Goal: Transaction & Acquisition: Purchase product/service

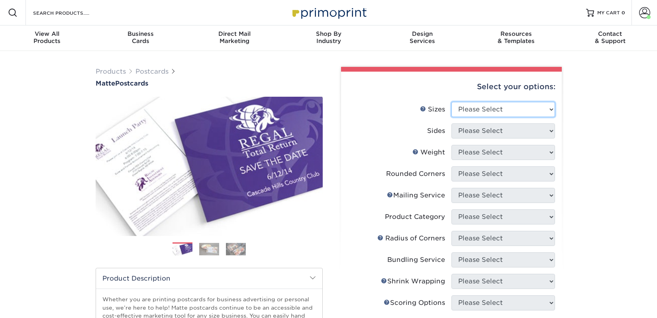
click at [465, 103] on select "Please Select 1.5" x 7" 2" x 4" 2" x 6" 2" x 7" 2" x 8" 2.12" x 5.5" 2.125" x 5…" at bounding box center [503, 109] width 104 height 15
select select "2.00x6.00"
click at [451, 102] on select "Please Select 1.5" x 7" 2" x 4" 2" x 6" 2" x 7" 2" x 8" 2.12" x 5.5" 2.125" x 5…" at bounding box center [503, 109] width 104 height 15
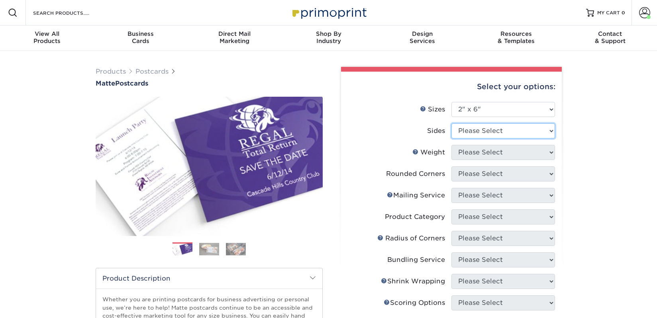
click at [478, 130] on select "Please Select Print Both Sides Print Front Only" at bounding box center [503, 130] width 104 height 15
select select "13abbda7-1d64-4f25-8bb2-c179b224825d"
click at [451, 123] on select "Please Select Print Both Sides Print Front Only" at bounding box center [503, 130] width 104 height 15
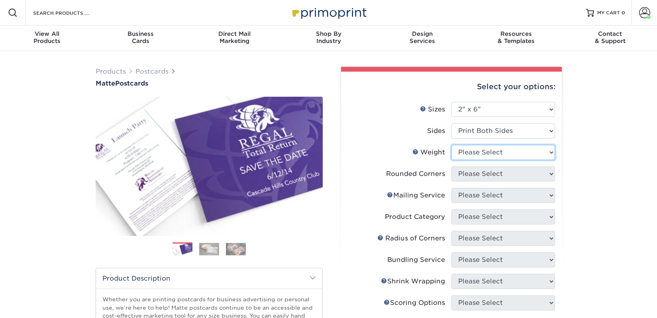
click at [480, 151] on select "Please Select 14PT 16PT" at bounding box center [503, 152] width 104 height 15
select select "14PT"
click at [451, 145] on select "Please Select 14PT 16PT" at bounding box center [503, 152] width 104 height 15
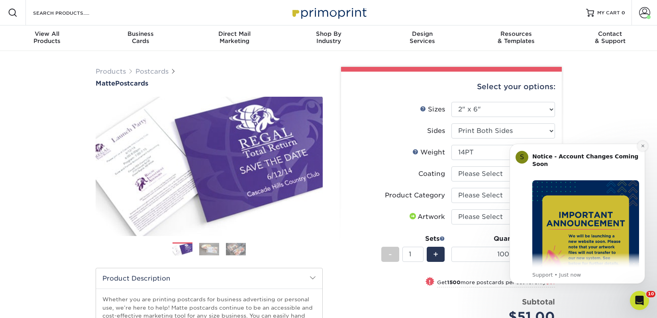
click at [641, 147] on icon "Dismiss notification" at bounding box center [643, 146] width 4 height 4
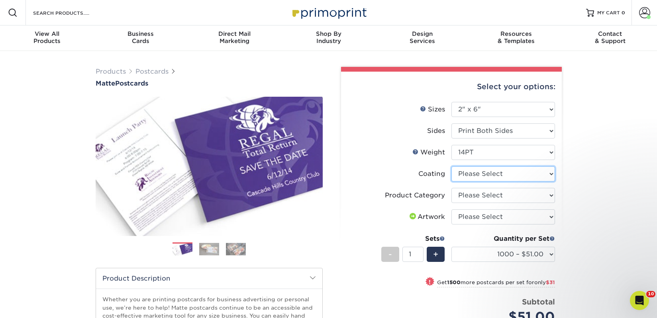
click at [496, 172] on select at bounding box center [503, 174] width 104 height 15
select select "121bb7b5-3b4d-429f-bd8d-bbf80e953313"
click at [451, 167] on select at bounding box center [503, 174] width 104 height 15
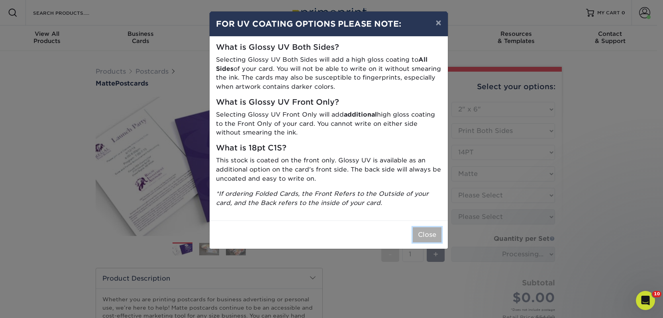
click at [428, 228] on button "Close" at bounding box center [427, 234] width 29 height 15
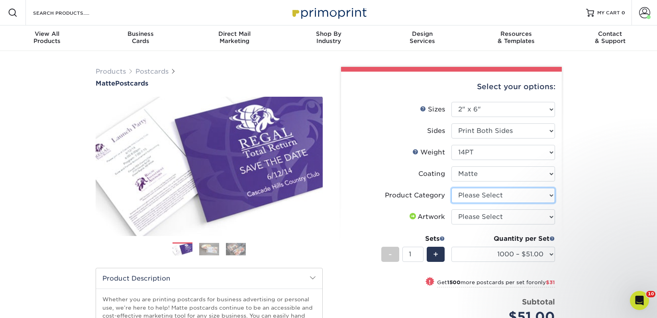
click at [504, 194] on select "Please Select Postcards" at bounding box center [503, 195] width 104 height 15
select select "9b7272e0-d6c8-4c3c-8e97-d3a1bcdab858"
click at [451, 188] on select "Please Select Postcards" at bounding box center [503, 195] width 104 height 15
click at [502, 218] on select "Please Select I will upload files I need a design - $150" at bounding box center [503, 217] width 104 height 15
select select "upload"
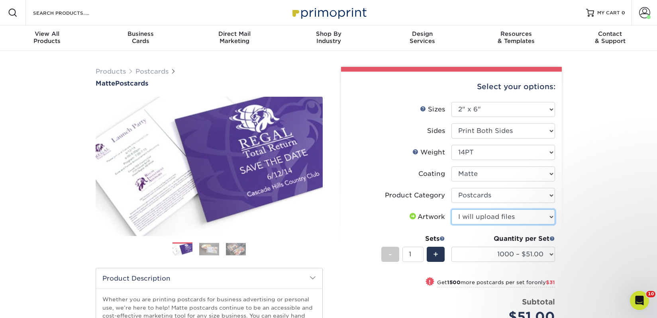
click at [451, 210] on select "Please Select I will upload files I need a design - $150" at bounding box center [503, 217] width 104 height 15
click at [498, 245] on div "Quantity per Set 1000 – $51.00 2500 – $82.00 5000 – $123.00 10000 – $234.00 150…" at bounding box center [503, 252] width 104 height 37
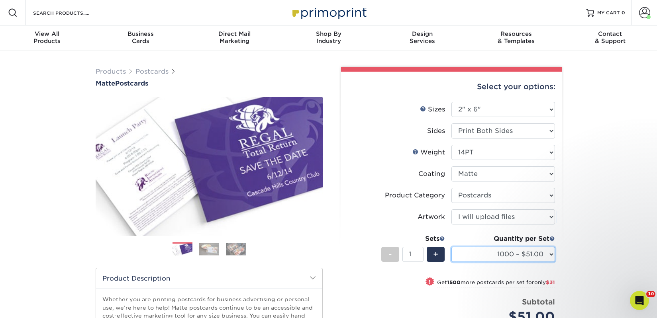
click at [499, 255] on select "1000 – $51.00 2500 – $82.00 5000 – $123.00 10000 – $234.00 15000 – $344.00 2000…" at bounding box center [503, 254] width 104 height 15
select select "2500 – $82.00"
click at [451, 247] on select "1000 – $51.00 2500 – $82.00 5000 – $123.00 10000 – $234.00 15000 – $344.00 2000…" at bounding box center [503, 254] width 104 height 15
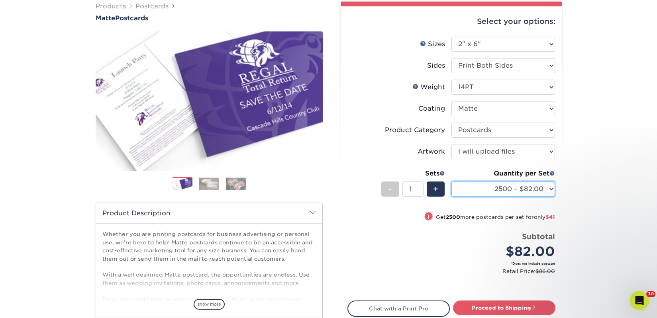
scroll to position [175, 0]
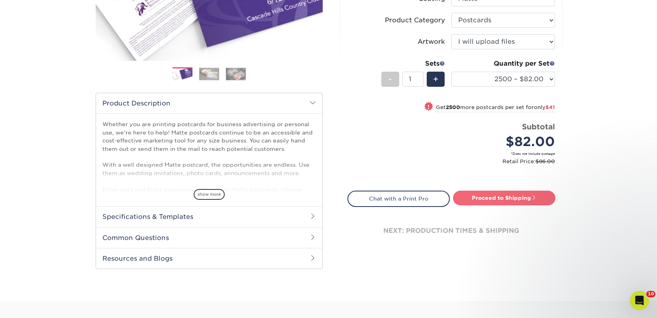
click at [494, 194] on link "Proceed to Shipping" at bounding box center [504, 198] width 102 height 14
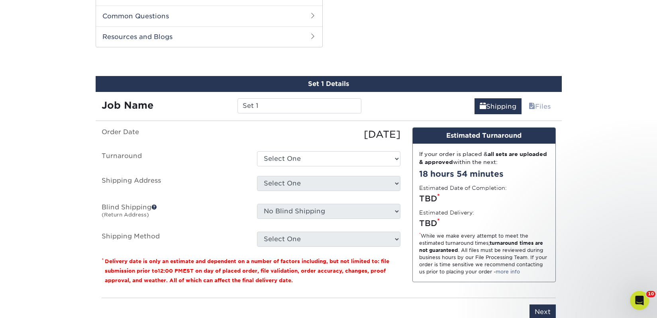
scroll to position [406, 0]
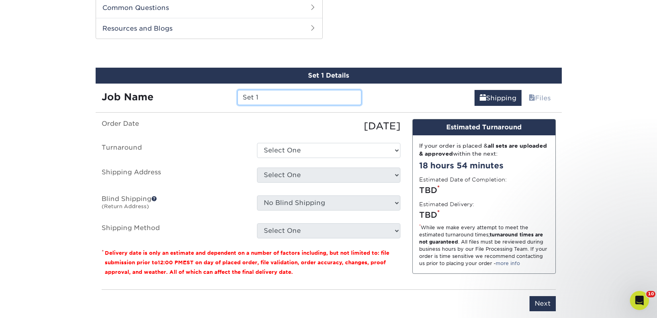
click at [245, 98] on input "Set 1" at bounding box center [299, 97] width 124 height 15
paste input "Merit Badge Books"
type input "Merit Badge Books"
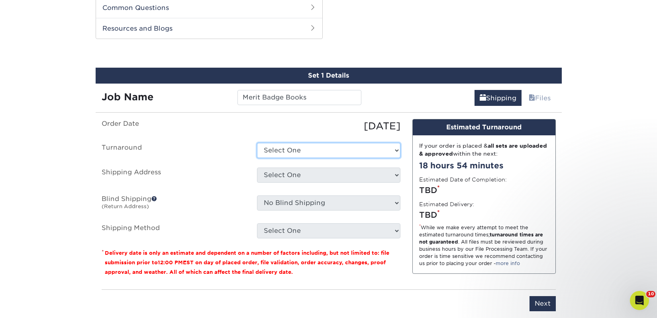
click at [287, 153] on select "Select One 2-4 Business Days 2 Day Next Business Day" at bounding box center [328, 150] width 143 height 15
select select "23bed37c-fa74-46a4-afc9-d3c3160655ce"
click at [257, 143] on select "Select One 2-4 Business Days 2 Day Next Business Day" at bounding box center [328, 150] width 143 height 15
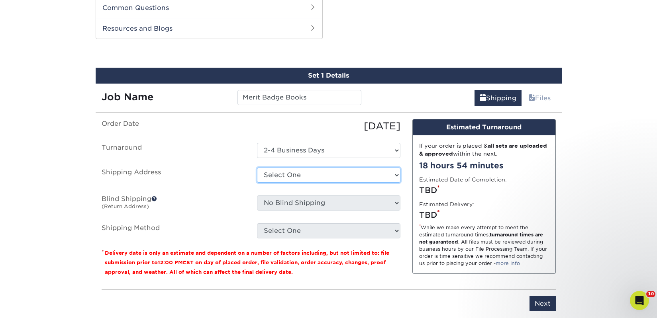
click at [294, 172] on select "Select One 2nd Floor Convention Center A Better Today Books & Boutique A Good B…" at bounding box center [328, 175] width 143 height 15
select select "272718"
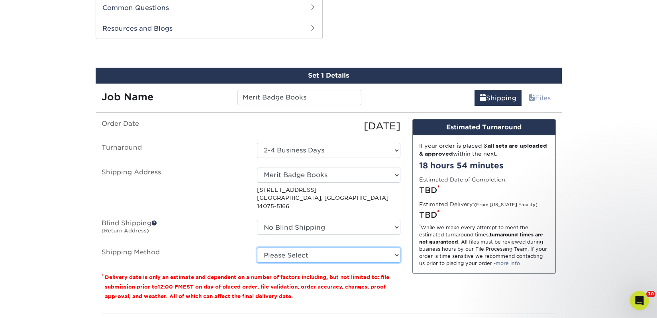
click at [321, 248] on select "Please Select Ground Shipping (+$18.78) 3 Day Shipping Service (+$26.60) 2 Day …" at bounding box center [328, 255] width 143 height 15
select select "03"
click at [257, 248] on select "Please Select Ground Shipping (+$18.78) 3 Day Shipping Service (+$26.60) 2 Day …" at bounding box center [328, 255] width 143 height 15
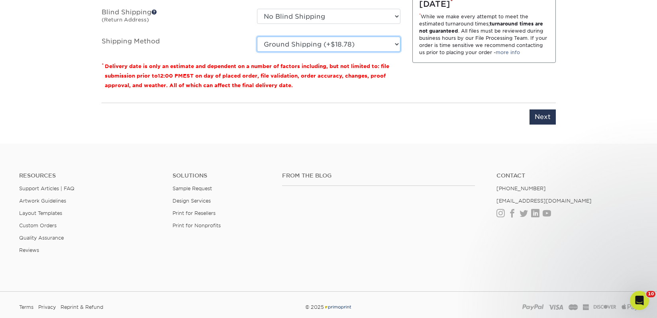
scroll to position [591, 0]
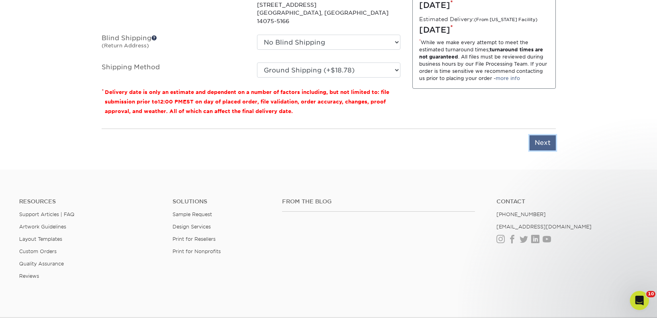
click at [549, 135] on input "Next" at bounding box center [542, 142] width 26 height 15
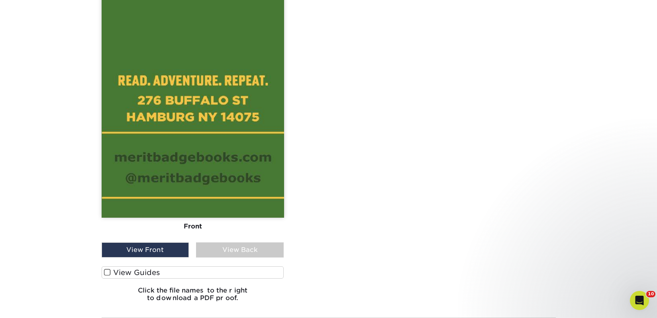
scroll to position [849, 0]
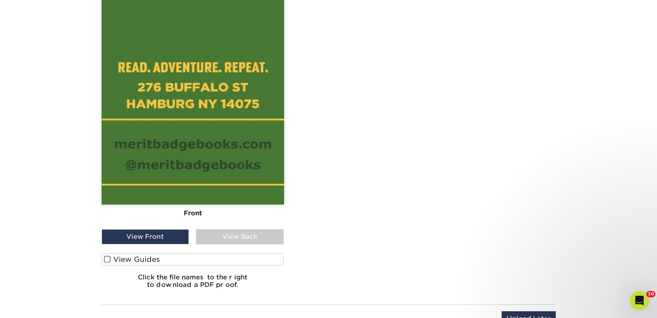
click at [156, 259] on label "View Guides" at bounding box center [193, 259] width 182 height 12
click at [0, 0] on input "View Guides" at bounding box center [0, 0] width 0 height 0
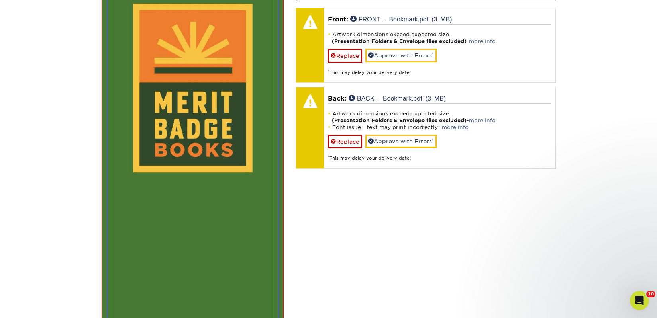
scroll to position [433, 0]
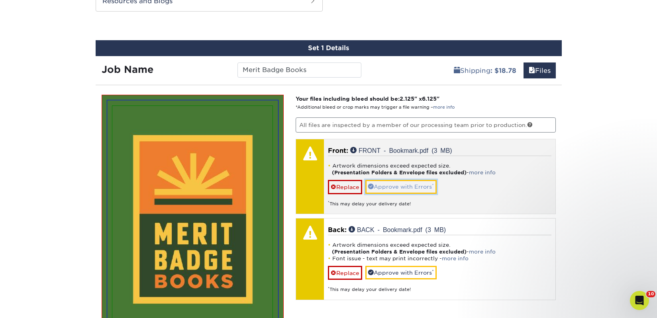
click at [398, 191] on link "Approve with Errors *" at bounding box center [400, 187] width 71 height 14
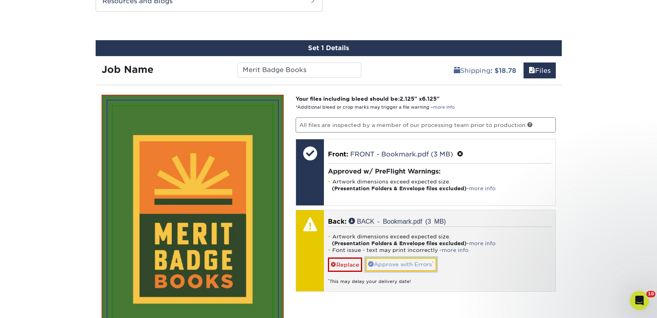
click at [392, 268] on link "Approve with Errors *" at bounding box center [400, 265] width 71 height 14
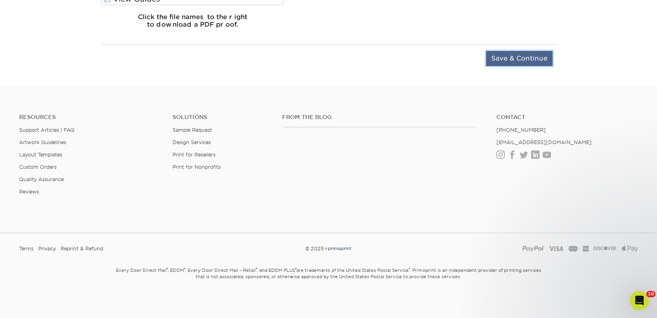
click at [508, 63] on input "Save & Continue" at bounding box center [519, 58] width 67 height 15
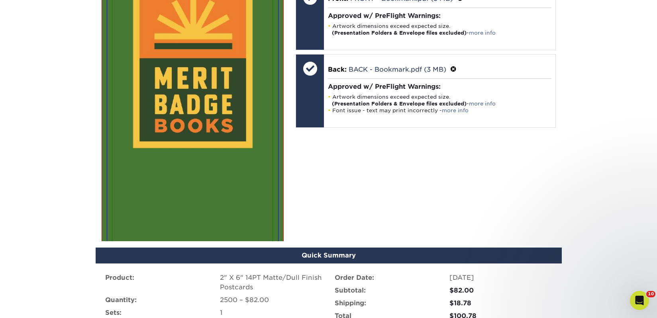
scroll to position [579, 0]
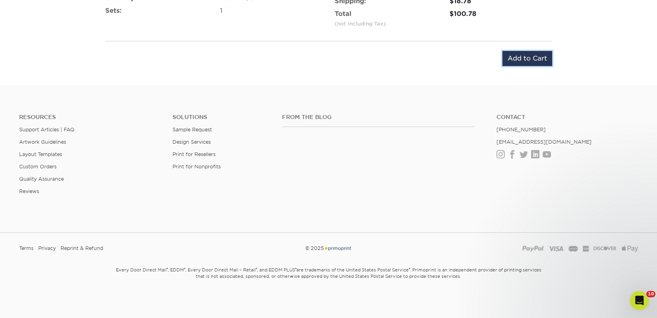
click at [508, 63] on input "Add to Cart" at bounding box center [527, 58] width 50 height 15
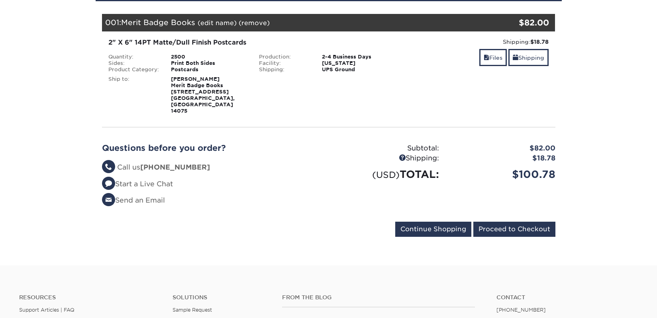
scroll to position [171, 0]
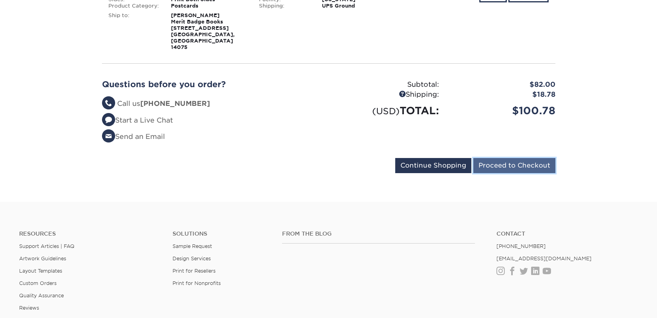
click at [498, 158] on input "Proceed to Checkout" at bounding box center [514, 165] width 82 height 15
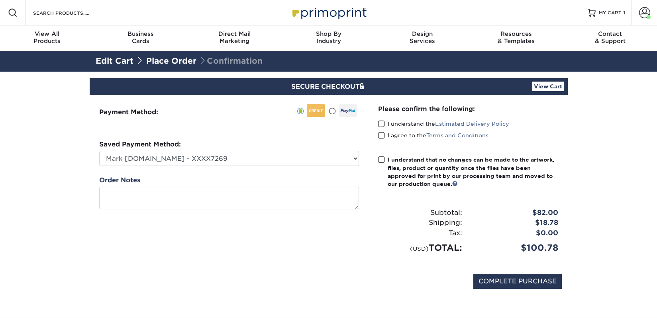
click at [390, 123] on label "I understand the Estimated Delivery Policy" at bounding box center [443, 124] width 131 height 8
click at [0, 0] on input "I understand the Estimated Delivery Policy" at bounding box center [0, 0] width 0 height 0
click at [392, 135] on label "I agree to the Terms and Conditions" at bounding box center [433, 135] width 110 height 8
click at [0, 0] on input "I agree to the Terms and Conditions" at bounding box center [0, 0] width 0 height 0
click at [389, 167] on div "I understand that no changes can be made to the artwork, files, product or quan…" at bounding box center [473, 172] width 171 height 33
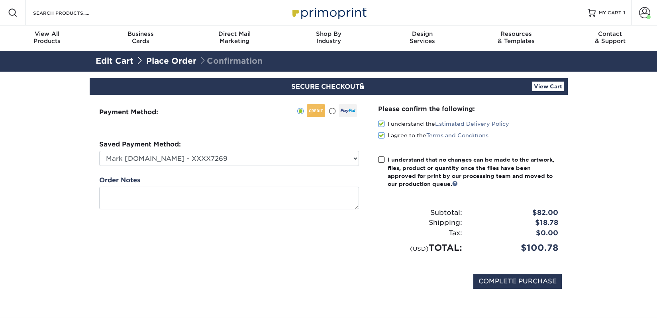
click at [0, 0] on input "I understand that no changes can be made to the artwork, files, product or quan…" at bounding box center [0, 0] width 0 height 0
click at [486, 279] on input "COMPLETE PURCHASE" at bounding box center [517, 281] width 88 height 15
type input "PROCESSING, PLEASE WAIT..."
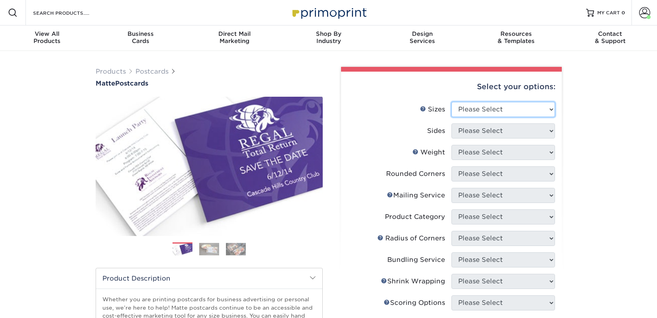
click at [472, 112] on select "Please Select 1.5" x 7" 2" x 4" 2" x 6" 2" x 7" 2" x 8" 2.12" x 5.5" 2.125" x 5…" at bounding box center [503, 109] width 104 height 15
select select "2.00x6.00"
click at [451, 102] on select "Please Select 1.5" x 7" 2" x 4" 2" x 6" 2" x 7" 2" x 8" 2.12" x 5.5" 2.125" x 5…" at bounding box center [503, 109] width 104 height 15
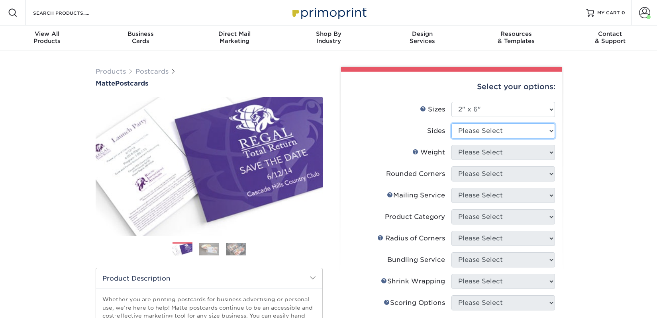
click at [475, 131] on select "Please Select Print Both Sides Print Front Only" at bounding box center [503, 130] width 104 height 15
select select "13abbda7-1d64-4f25-8bb2-c179b224825d"
click at [451, 123] on select "Please Select Print Both Sides Print Front Only" at bounding box center [503, 130] width 104 height 15
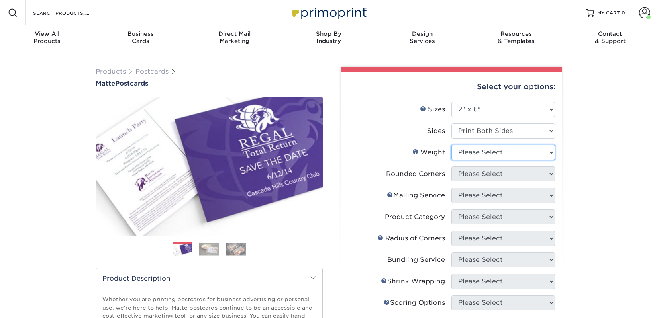
click at [474, 152] on select "Please Select 14PT 16PT" at bounding box center [503, 152] width 104 height 15
select select "14PT"
click at [451, 145] on select "Please Select 14PT 16PT" at bounding box center [503, 152] width 104 height 15
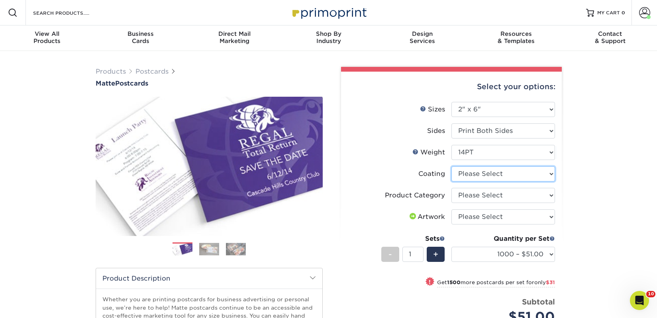
click at [482, 179] on select at bounding box center [503, 174] width 104 height 15
select select "121bb7b5-3b4d-429f-bd8d-bbf80e953313"
click at [451, 167] on select at bounding box center [503, 174] width 104 height 15
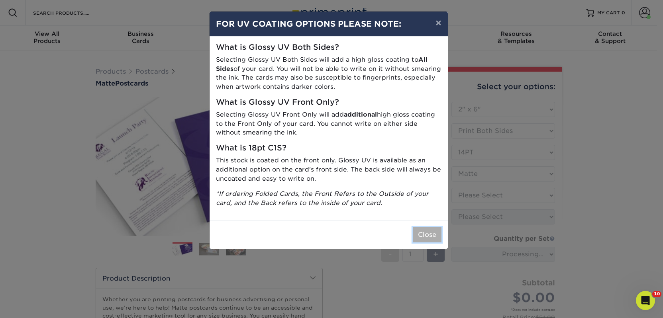
click at [435, 233] on button "Close" at bounding box center [427, 234] width 29 height 15
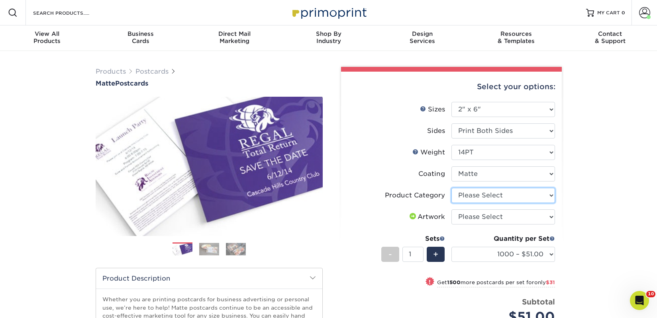
click at [476, 189] on select "Please Select Postcards" at bounding box center [503, 195] width 104 height 15
select select "9b7272e0-d6c8-4c3c-8e97-d3a1bcdab858"
click at [451, 188] on select "Please Select Postcards" at bounding box center [503, 195] width 104 height 15
click at [472, 214] on select "Please Select I will upload files I need a design - $150" at bounding box center [503, 217] width 104 height 15
select select "upload"
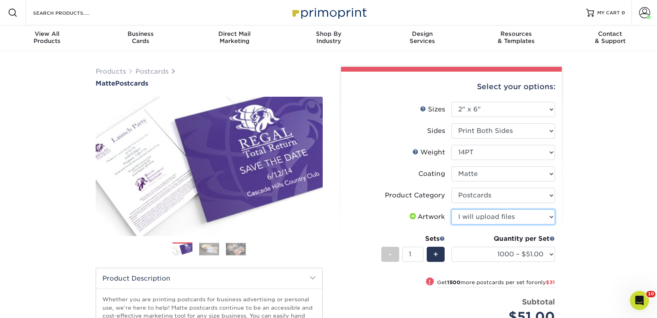
click at [451, 210] on select "Please Select I will upload files I need a design - $150" at bounding box center [503, 217] width 104 height 15
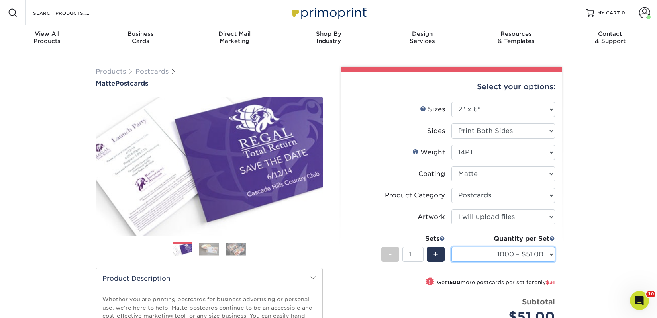
click at [482, 259] on select "1000 – $51.00 2500 – $82.00 5000 – $123.00 10000 – $234.00 15000 – $344.00 2000…" at bounding box center [503, 254] width 104 height 15
click at [451, 247] on select "1000 – $51.00 2500 – $82.00 5000 – $123.00 10000 – $234.00 15000 – $344.00 2000…" at bounding box center [503, 254] width 104 height 15
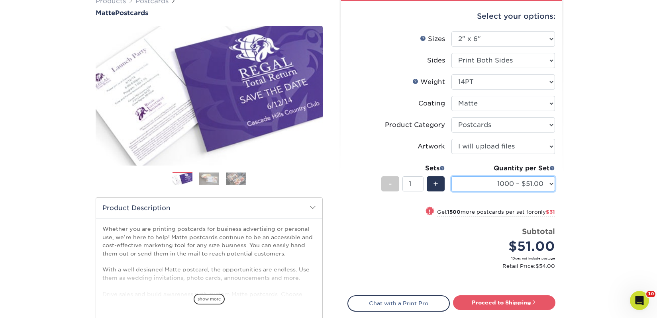
scroll to position [72, 0]
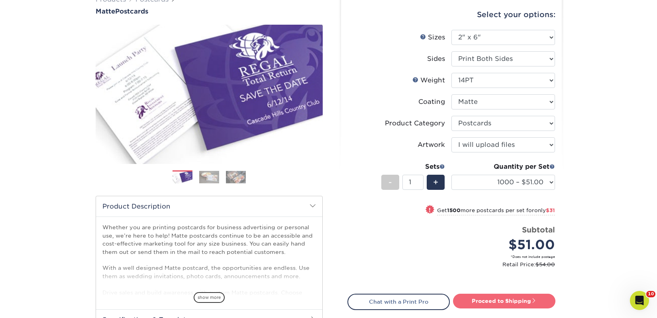
click at [481, 299] on link "Proceed to Shipping" at bounding box center [504, 301] width 102 height 14
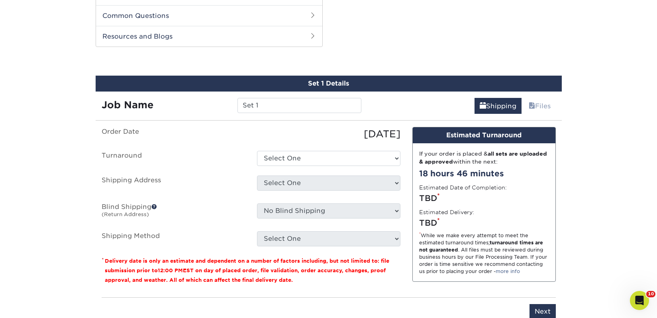
scroll to position [406, 0]
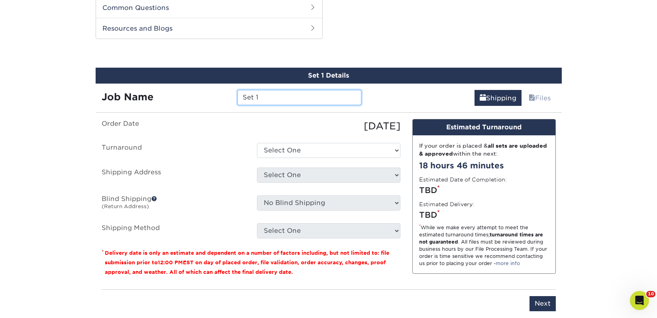
click at [259, 94] on input "Set 1" at bounding box center [299, 97] width 124 height 15
paste input "Obodo Serendipity Books"
type input "Obodo Serendipity Books"
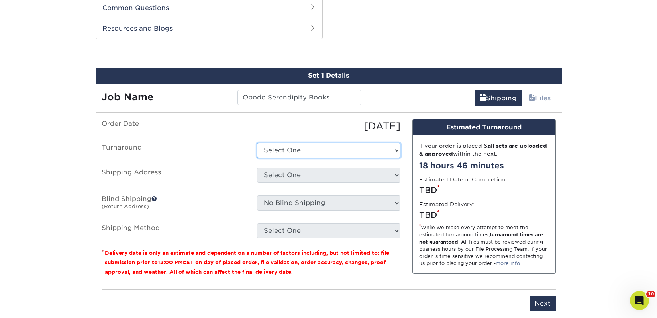
click at [292, 150] on select "Select One 2-4 Business Days 2 Day Next Business Day" at bounding box center [328, 150] width 143 height 15
select select "731eb35c-fd06-49dc-8fc6-ed637cd2e6cc"
click at [257, 143] on select "Select One 2-4 Business Days 2 Day Next Business Day" at bounding box center [328, 150] width 143 height 15
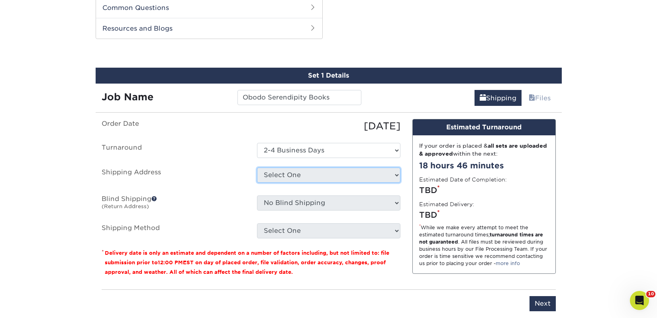
click at [293, 176] on select "Select One 2nd Floor Convention Center A Better Today Books & Boutique A Good B…" at bounding box center [328, 175] width 143 height 15
select select "284923"
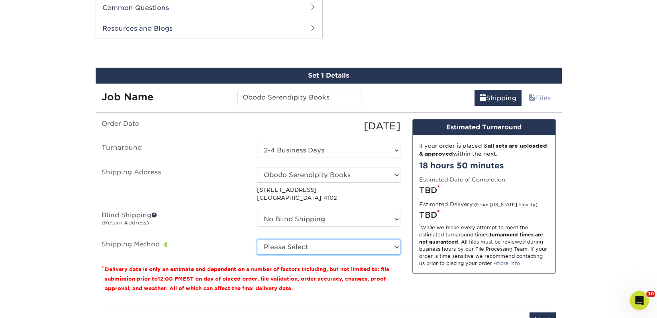
click at [304, 248] on select "Please Select Ground Shipping (+$18.45) 3 Day Shipping Service (+$22.24) 2 Day …" at bounding box center [328, 247] width 143 height 15
select select "03"
click at [257, 240] on select "Please Select Ground Shipping (+$18.45) 3 Day Shipping Service (+$22.24) 2 Day …" at bounding box center [328, 247] width 143 height 15
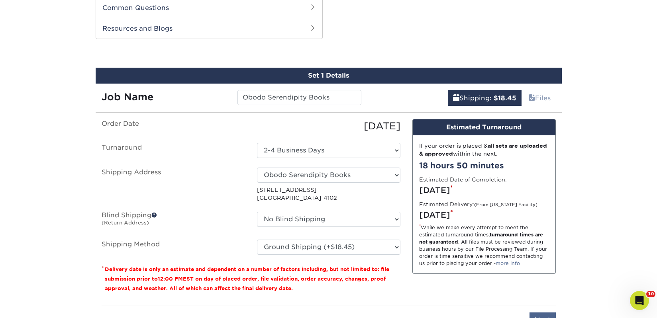
click at [538, 312] on div "Please enter job name and select desired turnaround time. Please enter job name…" at bounding box center [329, 317] width 454 height 22
click at [539, 314] on input "Next" at bounding box center [542, 320] width 26 height 15
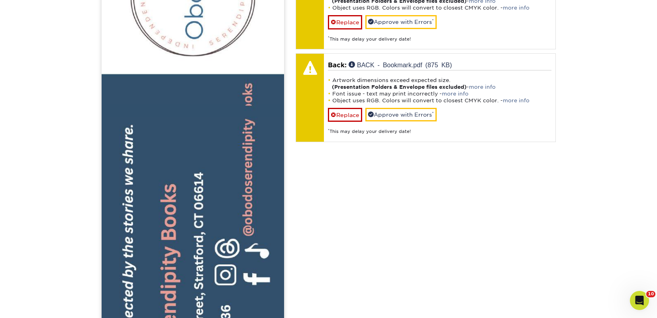
scroll to position [603, 0]
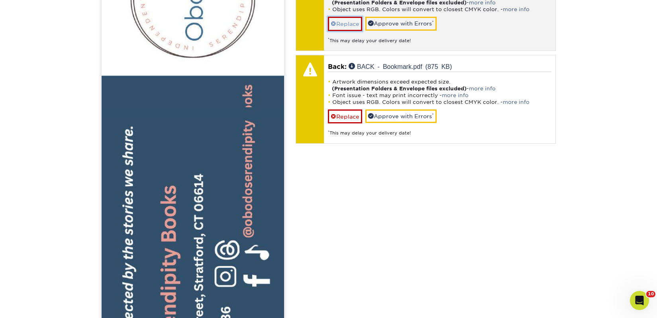
click at [345, 25] on link "Replace" at bounding box center [345, 24] width 34 height 14
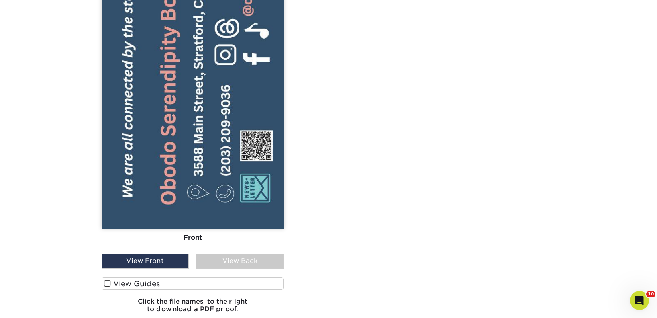
scroll to position [949, 0]
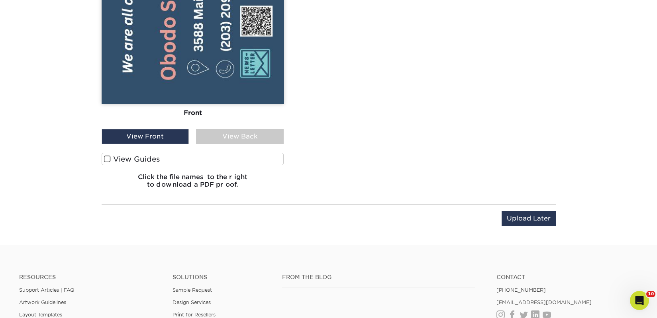
click at [208, 156] on label "View Guides" at bounding box center [193, 159] width 182 height 12
click at [0, 0] on input "View Guides" at bounding box center [0, 0] width 0 height 0
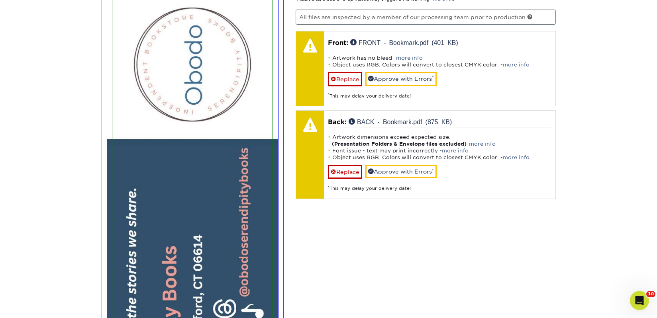
scroll to position [544, 0]
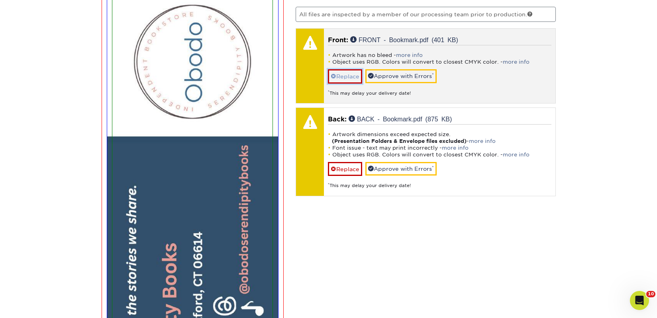
click at [343, 75] on link "Replace" at bounding box center [345, 76] width 34 height 14
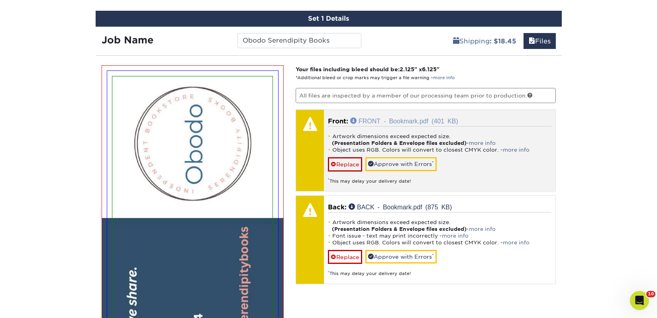
scroll to position [460, 0]
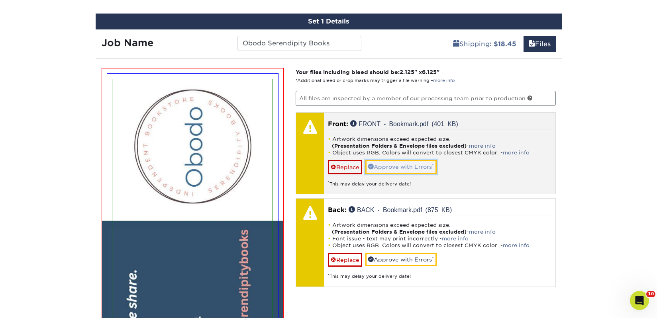
click at [417, 165] on link "Approve with Errors *" at bounding box center [400, 167] width 71 height 14
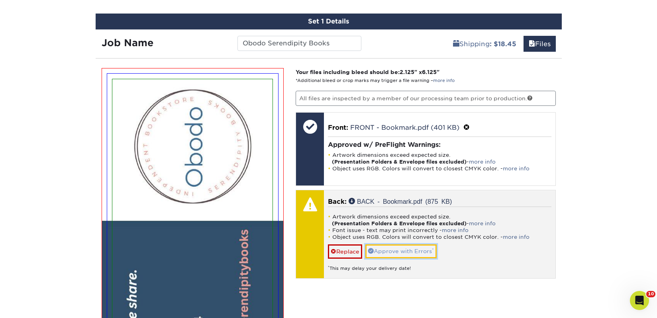
click at [406, 249] on link "Approve with Errors *" at bounding box center [400, 252] width 71 height 14
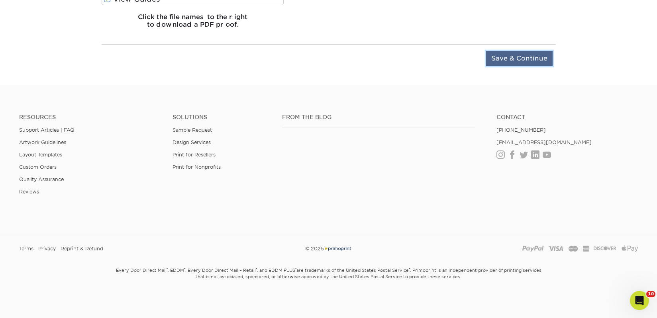
click at [498, 58] on input "Save & Continue" at bounding box center [519, 58] width 67 height 15
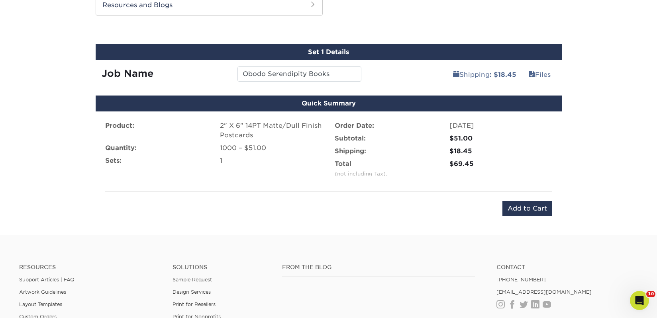
scroll to position [428, 0]
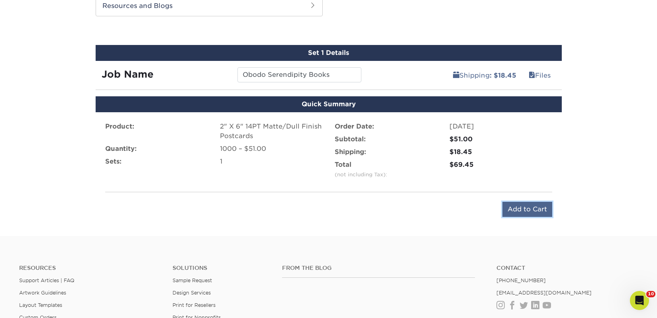
click at [530, 209] on input "Add to Cart" at bounding box center [527, 209] width 50 height 15
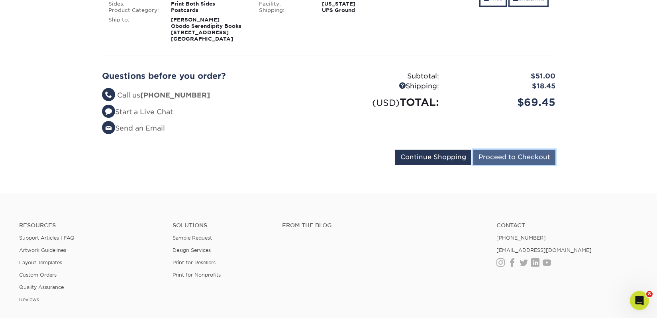
click at [483, 159] on input "Proceed to Checkout" at bounding box center [514, 157] width 82 height 15
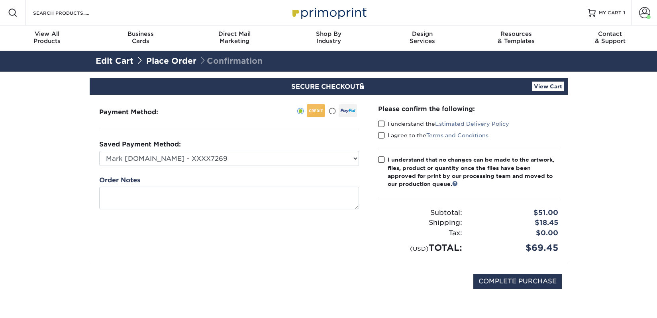
click at [407, 125] on label "I understand the Estimated Delivery Policy" at bounding box center [443, 124] width 131 height 8
click at [0, 0] on input "I understand the Estimated Delivery Policy" at bounding box center [0, 0] width 0 height 0
click at [408, 133] on label "I agree to the Terms and Conditions" at bounding box center [433, 135] width 110 height 8
click at [0, 0] on input "I agree to the Terms and Conditions" at bounding box center [0, 0] width 0 height 0
drag, startPoint x: 408, startPoint y: 166, endPoint x: 455, endPoint y: 207, distance: 62.4
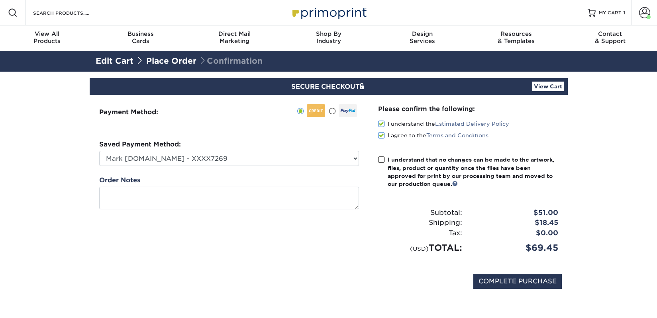
click at [408, 166] on div "I understand that no changes can be made to the artwork, files, product or quan…" at bounding box center [473, 172] width 171 height 33
click at [0, 0] on input "I understand that no changes can be made to the artwork, files, product or quan…" at bounding box center [0, 0] width 0 height 0
click at [496, 279] on input "COMPLETE PURCHASE" at bounding box center [517, 281] width 88 height 15
type input "PROCESSING, PLEASE WAIT..."
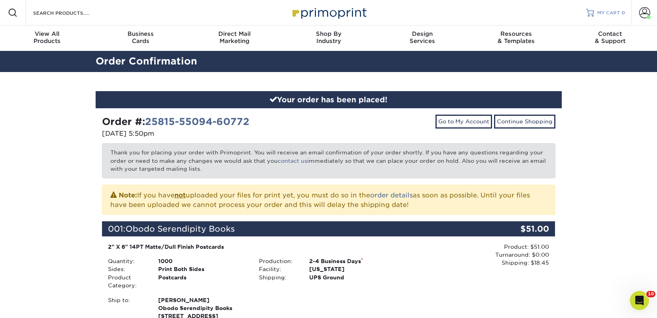
click at [613, 11] on span "MY CART" at bounding box center [608, 13] width 23 height 7
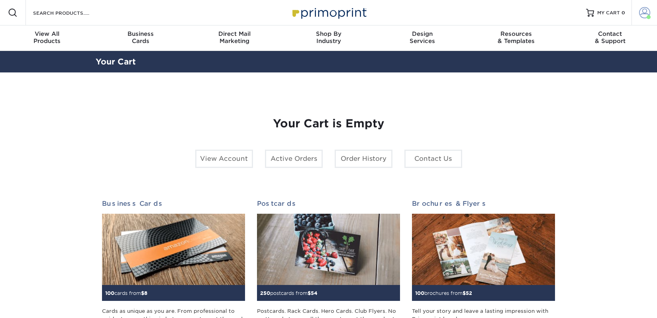
click at [639, 9] on span at bounding box center [644, 12] width 11 height 11
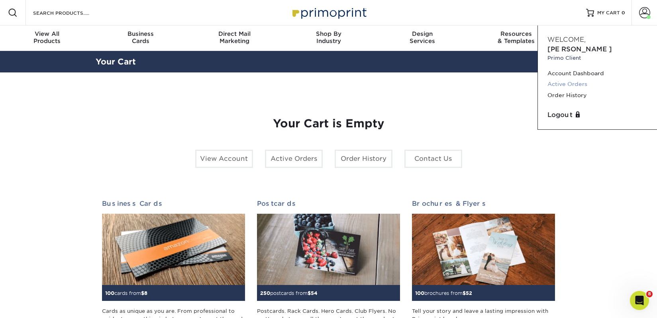
click at [572, 79] on link "Active Orders" at bounding box center [597, 84] width 100 height 11
click at [646, 15] on span at bounding box center [644, 12] width 11 height 11
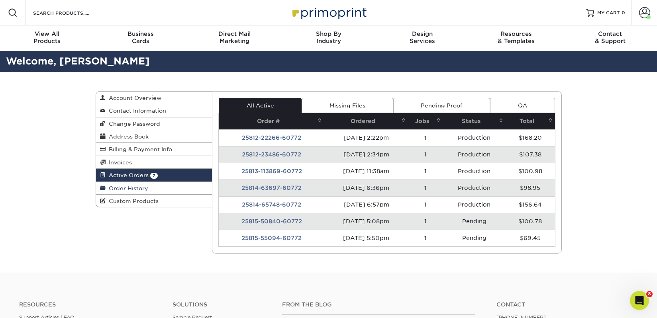
click at [130, 188] on span "Order History" at bounding box center [127, 188] width 43 height 6
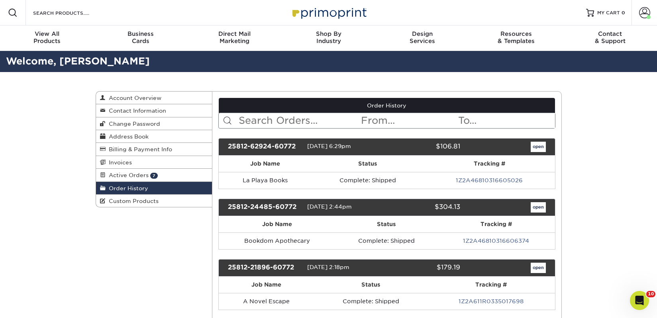
click at [297, 118] on input "text" at bounding box center [299, 120] width 122 height 15
type input "prince books"
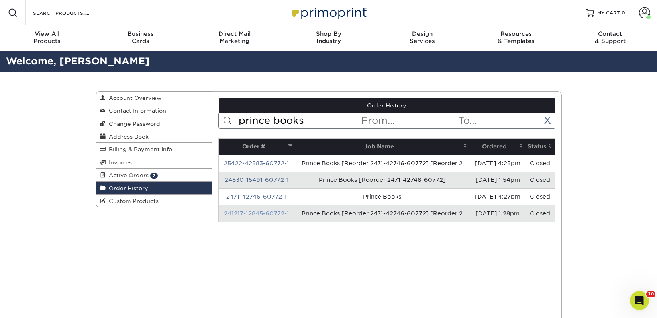
click at [263, 214] on link "241217-12845-60772-1" at bounding box center [256, 213] width 65 height 6
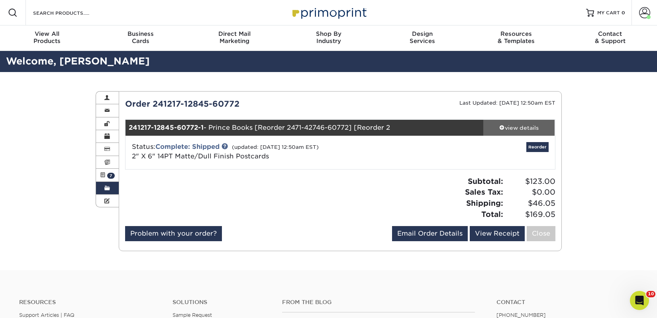
click at [521, 128] on div "view details" at bounding box center [519, 128] width 72 height 8
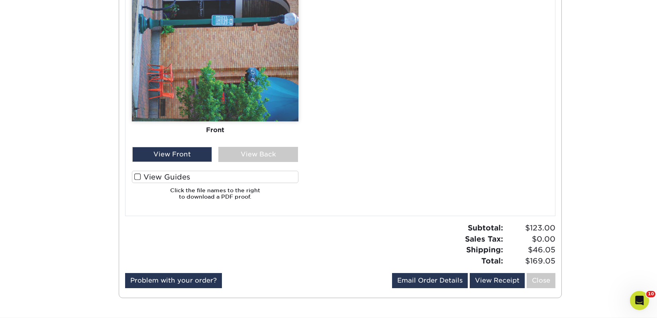
click at [176, 171] on label "View Guides" at bounding box center [215, 177] width 167 height 12
click at [0, 0] on input "View Guides" at bounding box center [0, 0] width 0 height 0
